Goal: Task Accomplishment & Management: Manage account settings

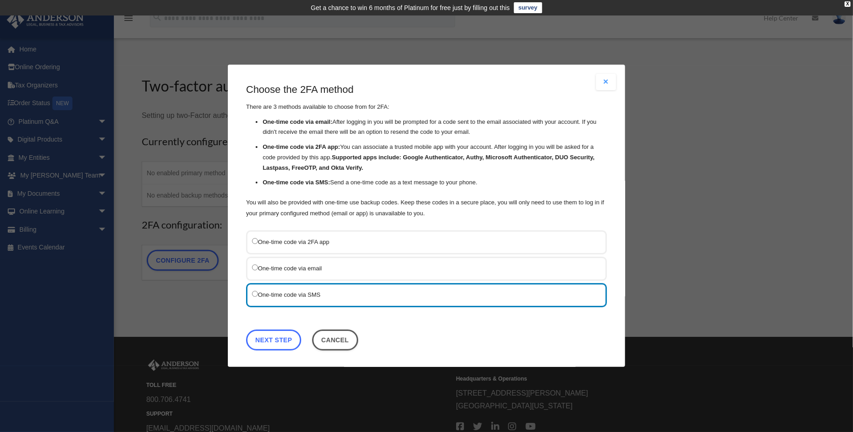
click at [267, 338] on link "Next Step" at bounding box center [273, 340] width 55 height 21
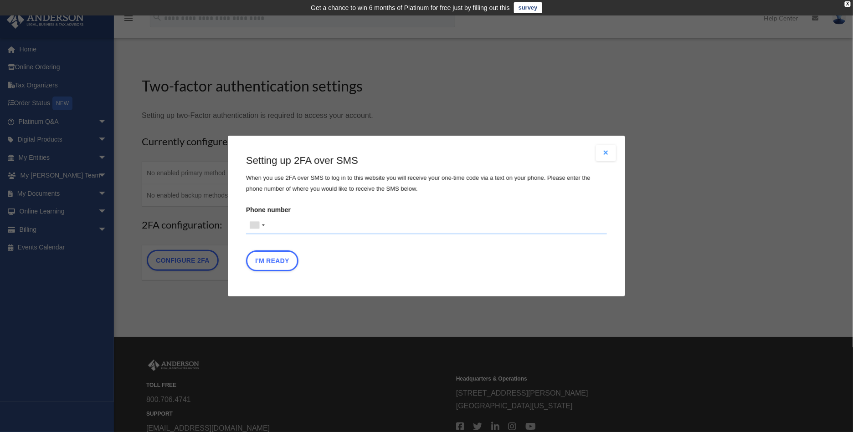
click at [272, 225] on input "Phone number [GEOGRAPHIC_DATA] +1 [GEOGRAPHIC_DATA] +44 [GEOGRAPHIC_DATA] (‫[GE…" at bounding box center [426, 225] width 361 height 18
type input "**********"
click at [277, 262] on button "I'm Ready" at bounding box center [272, 261] width 52 height 21
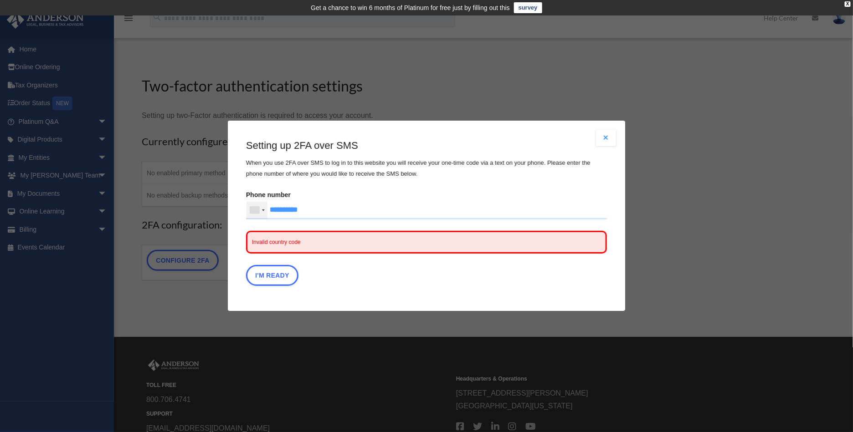
click at [263, 211] on div at bounding box center [256, 210] width 21 height 17
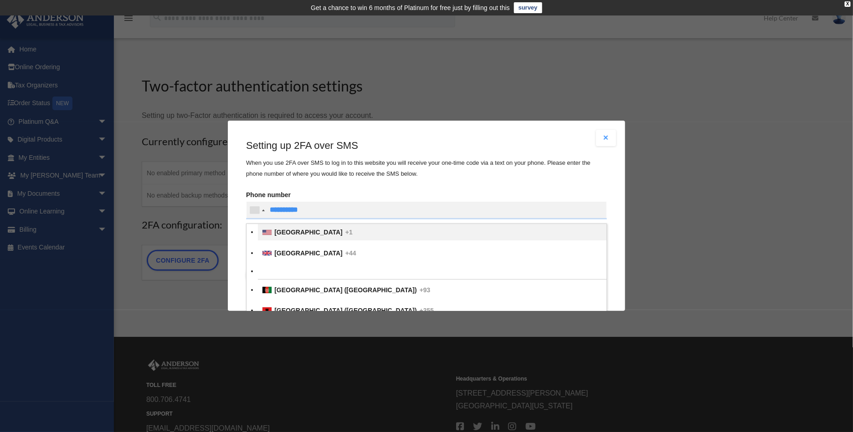
click at [272, 233] on li "[GEOGRAPHIC_DATA] +1" at bounding box center [432, 233] width 348 height 16
click at [0, 0] on input "Verification Code:" at bounding box center [0, 0] width 0 height 0
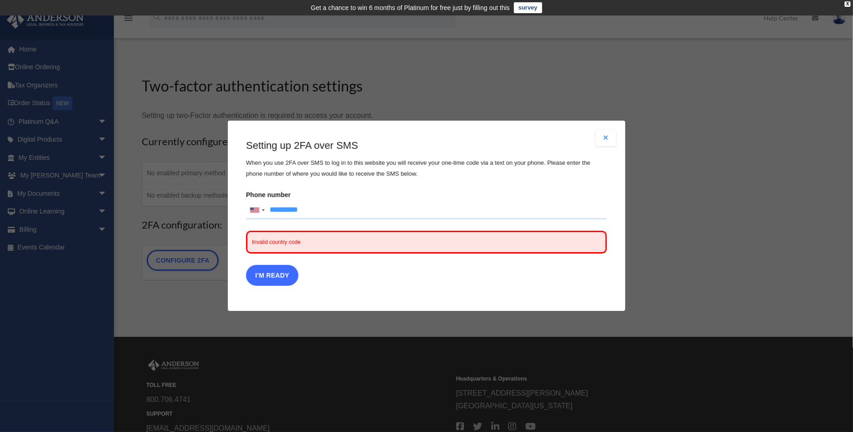
click at [266, 273] on button "I'm Ready" at bounding box center [272, 276] width 52 height 21
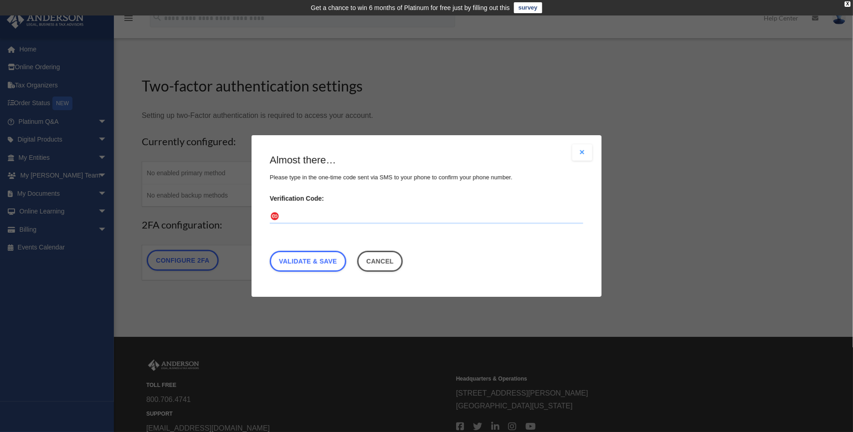
click at [307, 211] on input "Verification Code:" at bounding box center [426, 217] width 313 height 15
type input "******"
click at [305, 263] on link "Validate & Save" at bounding box center [308, 261] width 77 height 21
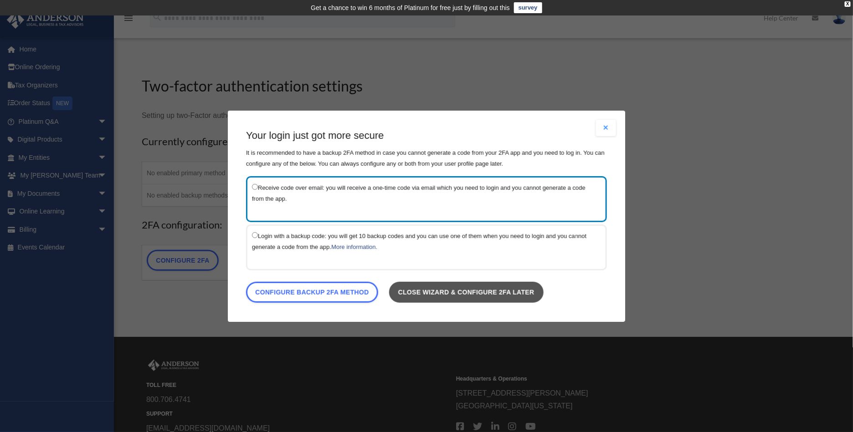
click at [486, 293] on link "Close wizard & configure 2FA later" at bounding box center [466, 292] width 154 height 21
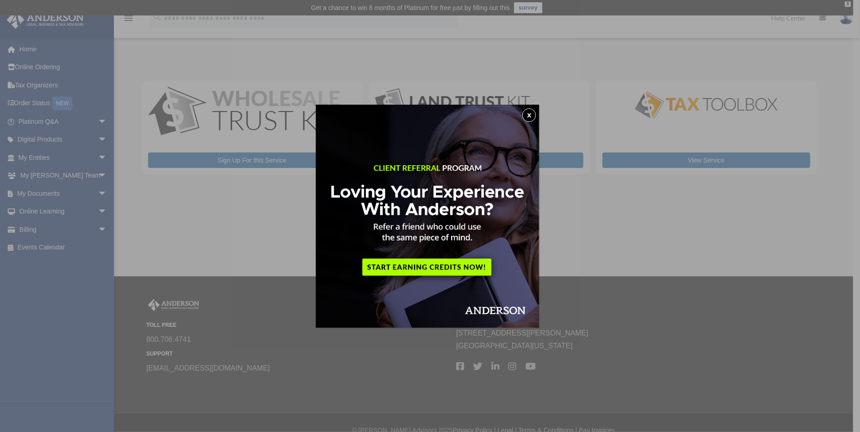
click at [530, 115] on button "x" at bounding box center [529, 115] width 14 height 14
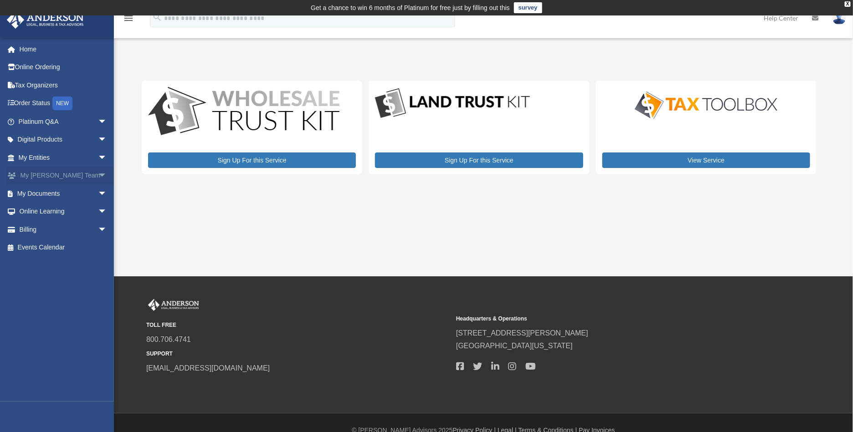
click at [50, 175] on link "My Anderson Team arrow_drop_down" at bounding box center [63, 176] width 114 height 18
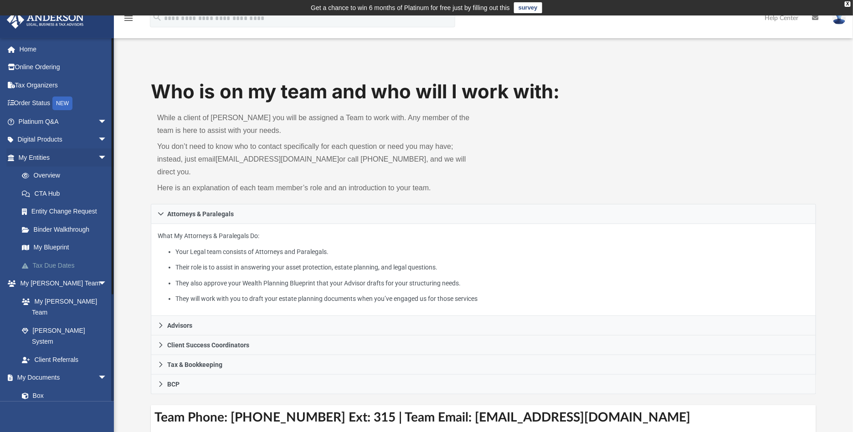
click at [59, 265] on link "Tax Due Dates" at bounding box center [67, 265] width 108 height 18
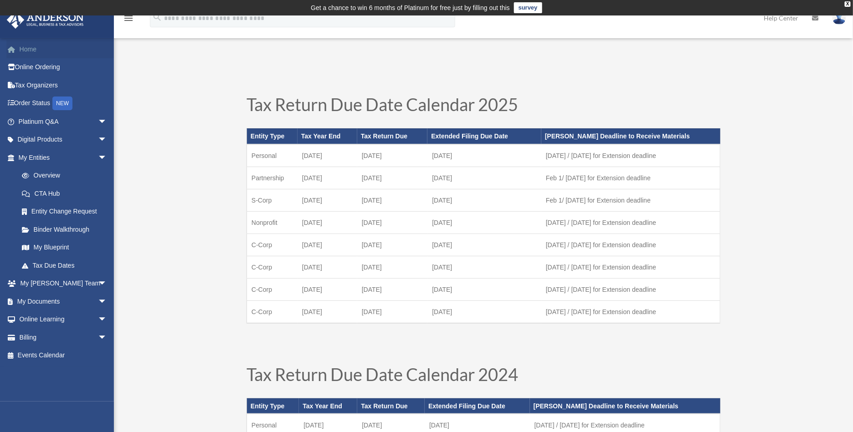
click at [31, 52] on link "Home" at bounding box center [63, 49] width 114 height 18
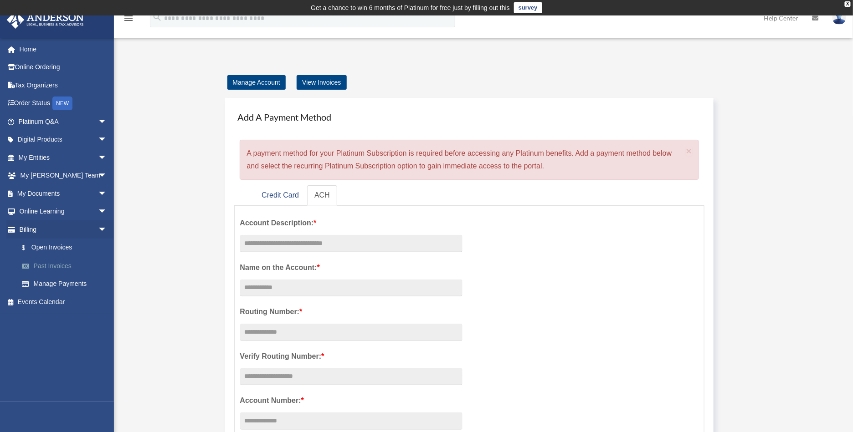
click at [59, 266] on link "Past Invoices" at bounding box center [67, 266] width 108 height 18
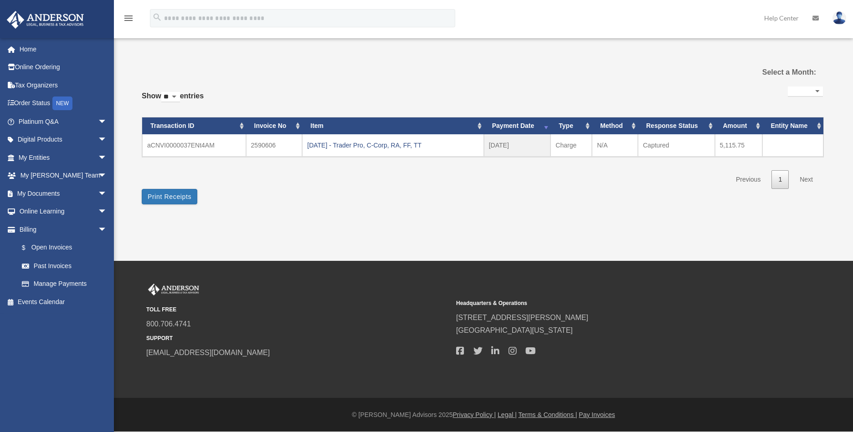
select select
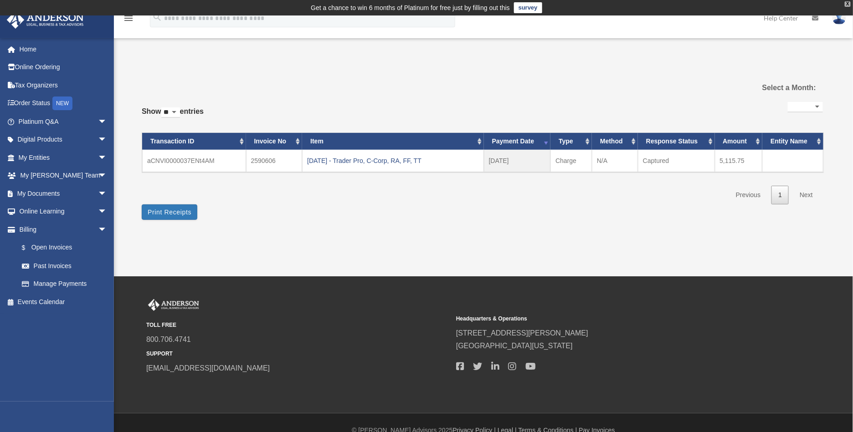
click at [848, 4] on div "X" at bounding box center [848, 3] width 6 height 5
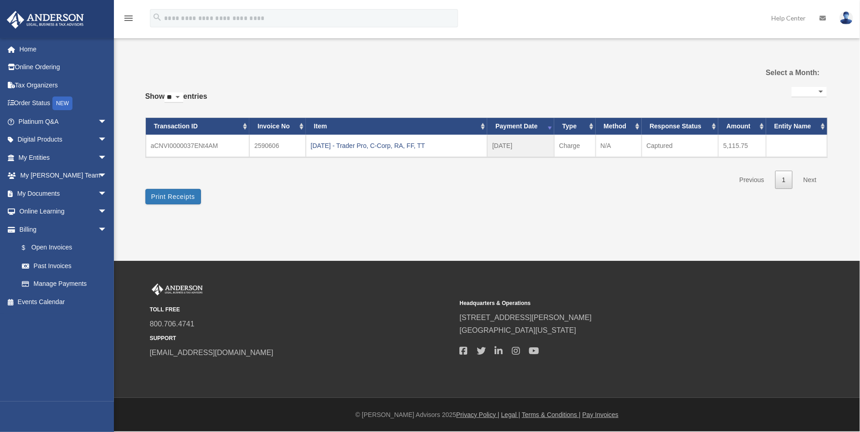
click at [845, 20] on img at bounding box center [846, 17] width 14 height 13
click at [681, 80] on link "Logout" at bounding box center [709, 79] width 91 height 19
